Goal: Task Accomplishment & Management: Use online tool/utility

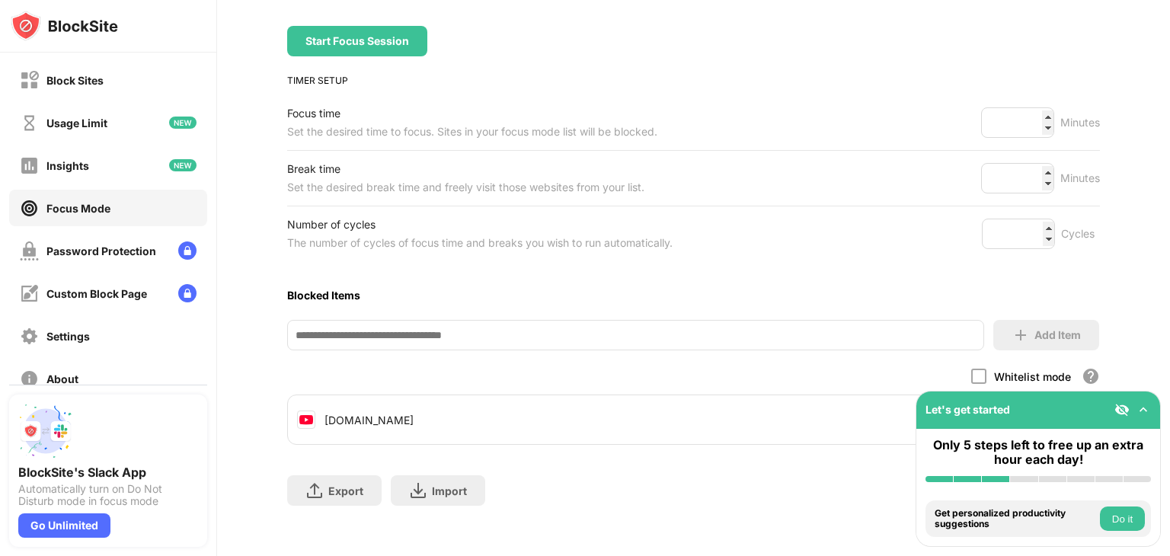
scroll to position [169, 0]
type input "*"
click at [1036, 223] on input "*" at bounding box center [1018, 232] width 73 height 30
click at [735, 63] on div "Focus Mode To focus on a task and be more productive use focus mode to set your…" at bounding box center [693, 223] width 813 height 594
click at [409, 39] on div "Start Focus Session" at bounding box center [357, 39] width 140 height 30
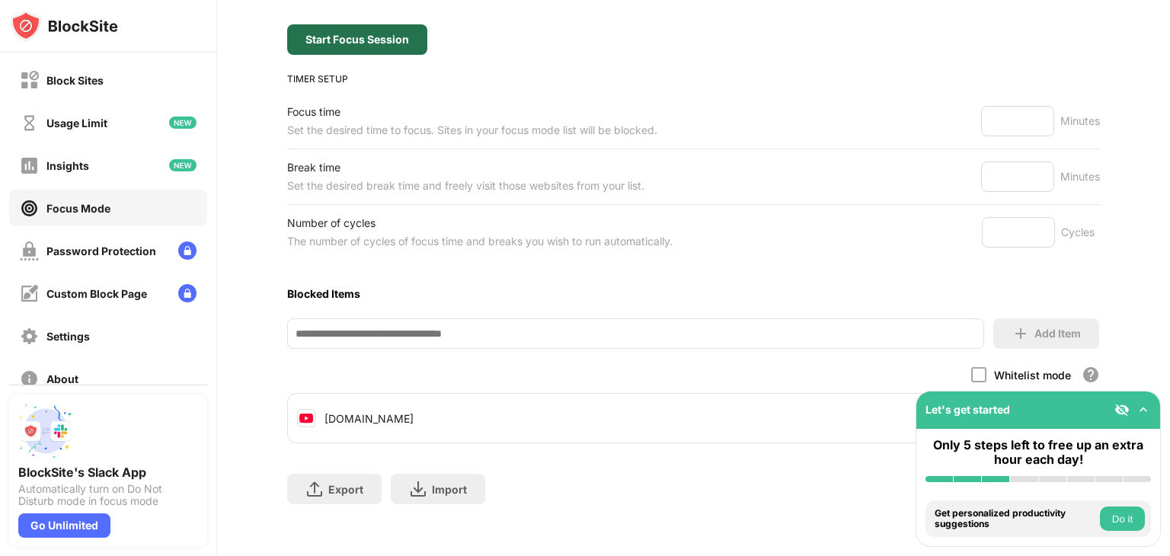
scroll to position [72, 0]
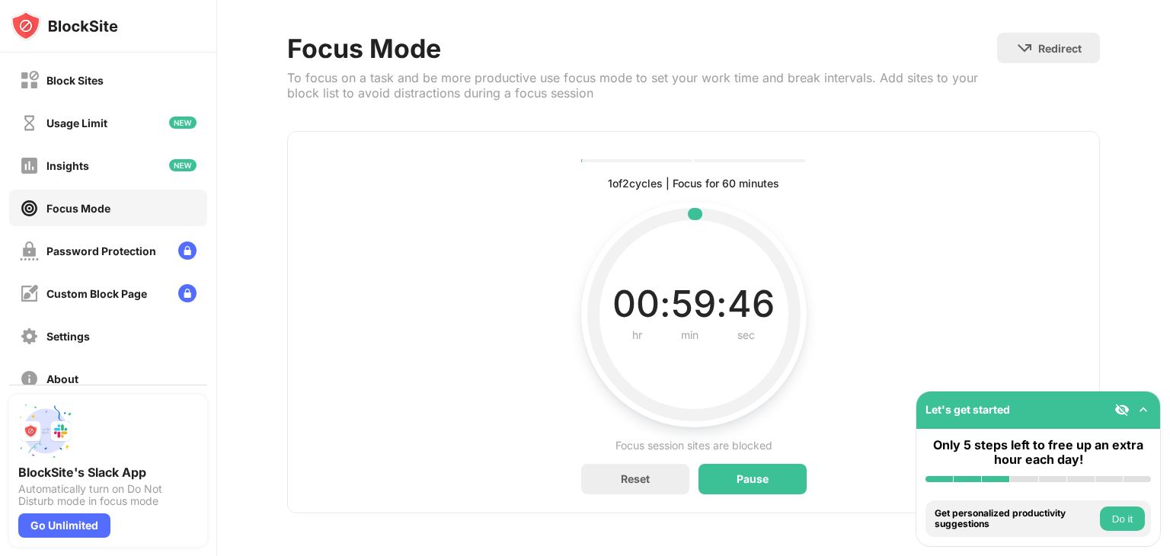
click at [1079, 74] on div "Redirect Choose a site to be redirected to when blocking is active" at bounding box center [1048, 73] width 103 height 80
